Goal: Book appointment/travel/reservation

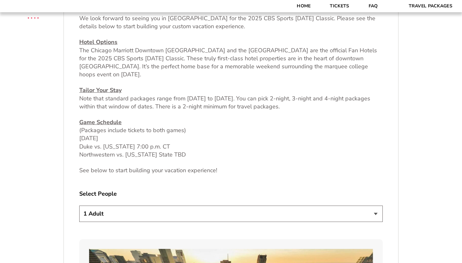
scroll to position [255, 0]
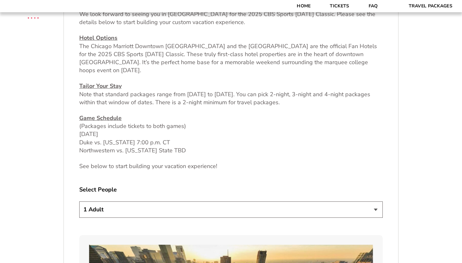
select select "3 Adults"
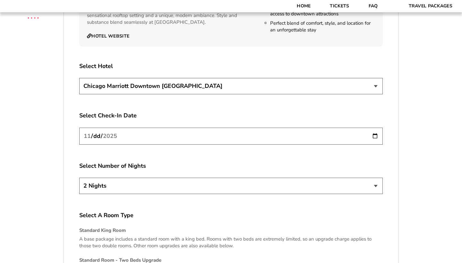
scroll to position [1121, 0]
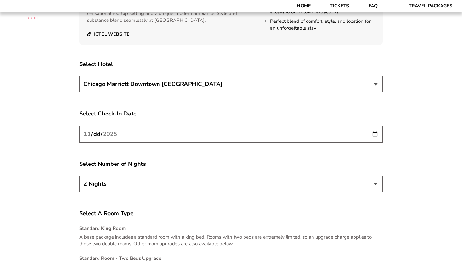
click at [174, 131] on input "[DATE]" at bounding box center [230, 134] width 303 height 17
click at [175, 110] on label "Select Check-In Date" at bounding box center [230, 114] width 303 height 8
click at [165, 130] on input "[DATE]" at bounding box center [230, 134] width 303 height 17
click at [184, 160] on label "Select Number of Nights" at bounding box center [230, 164] width 303 height 8
select select "2 Nights"
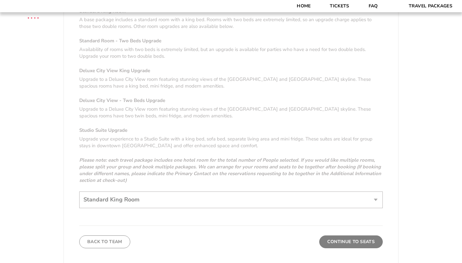
scroll to position [1339, 0]
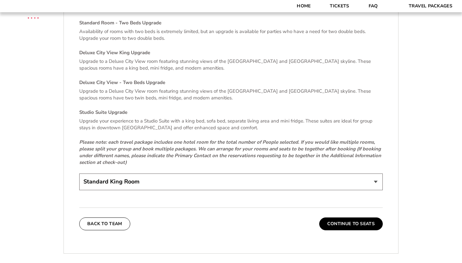
scroll to position [1358, 0]
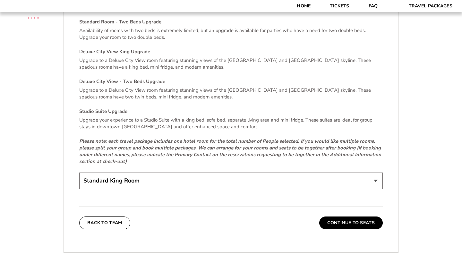
select select "Deluxe City View - Two Beds Upgrade"
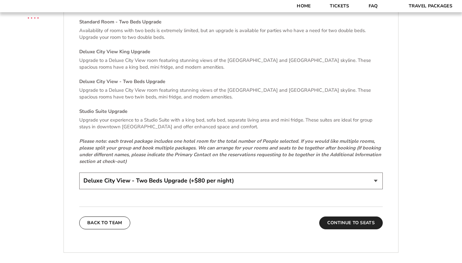
click at [344, 218] on button "Continue To Seats" at bounding box center [350, 222] width 63 height 13
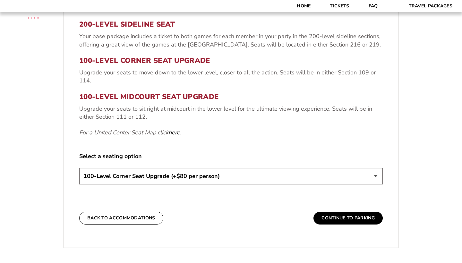
scroll to position [246, 0]
select select "100-Level Midcourt Seat Upgrade"
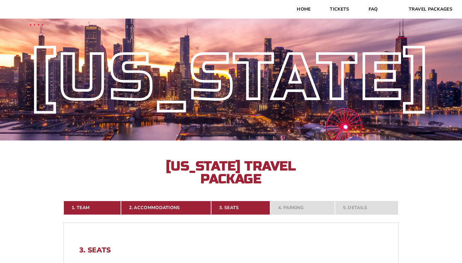
scroll to position [0, 0]
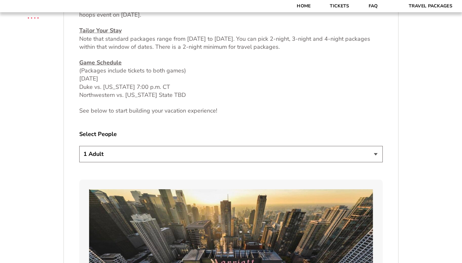
scroll to position [326, 0]
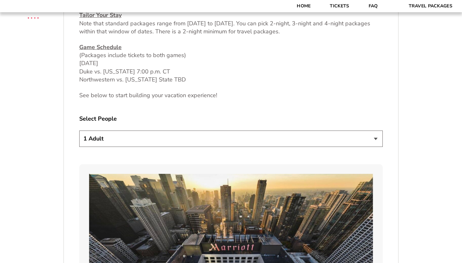
select select "3 Adults"
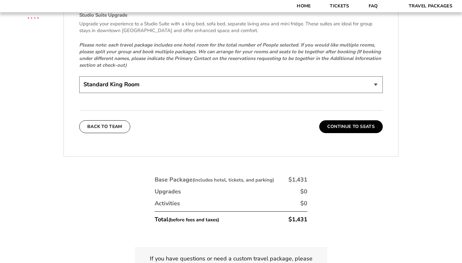
scroll to position [1459, 0]
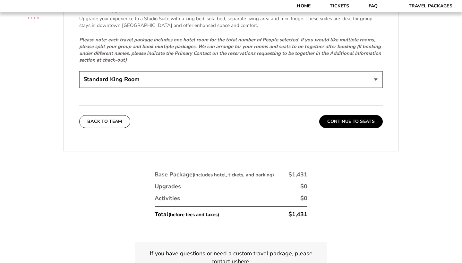
select select "Standard Room - Two Beds Upgrade"
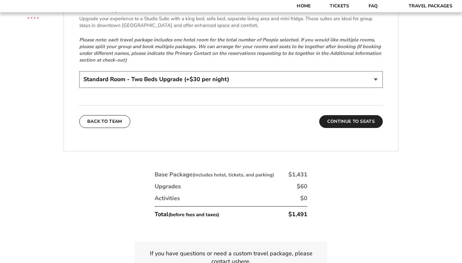
click at [360, 118] on button "Continue To Seats" at bounding box center [350, 121] width 63 height 13
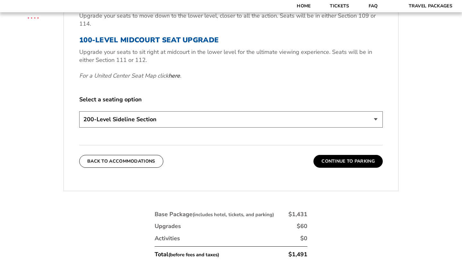
scroll to position [300, 0]
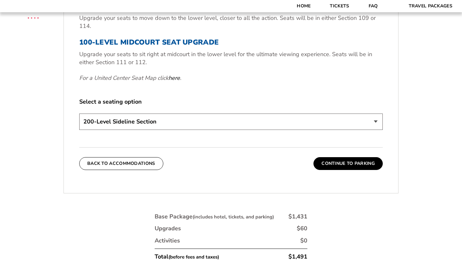
select select "100-Level Midcourt Seat Upgrade"
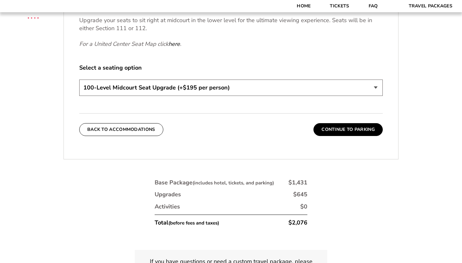
scroll to position [336, 0]
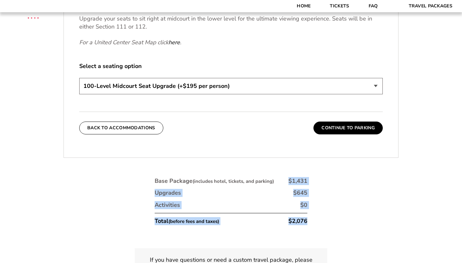
drag, startPoint x: 288, startPoint y: 179, endPoint x: 328, endPoint y: 220, distance: 57.8
click at [328, 220] on div "1. Team 2. Accommodations 3. Seats 4. Parking 5. Details 1. Team Select Your Te…" at bounding box center [230, 80] width 365 height 461
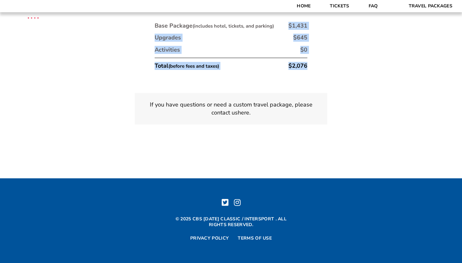
scroll to position [490, 0]
